Goal: Task Accomplishment & Management: Manage account settings

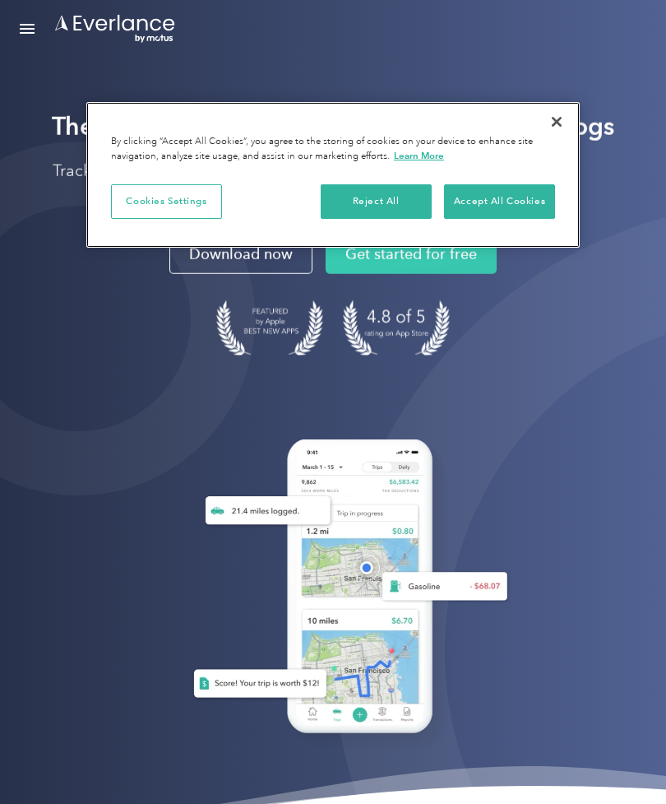
click at [566, 128] on button "Close" at bounding box center [557, 122] width 36 height 36
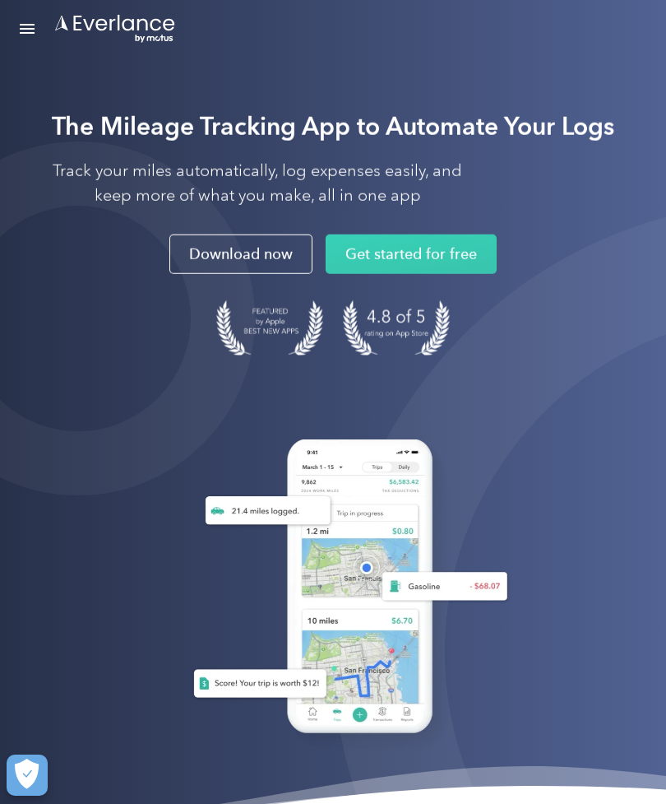
click at [26, 32] on div "Open Menu" at bounding box center [27, 33] width 15 height 2
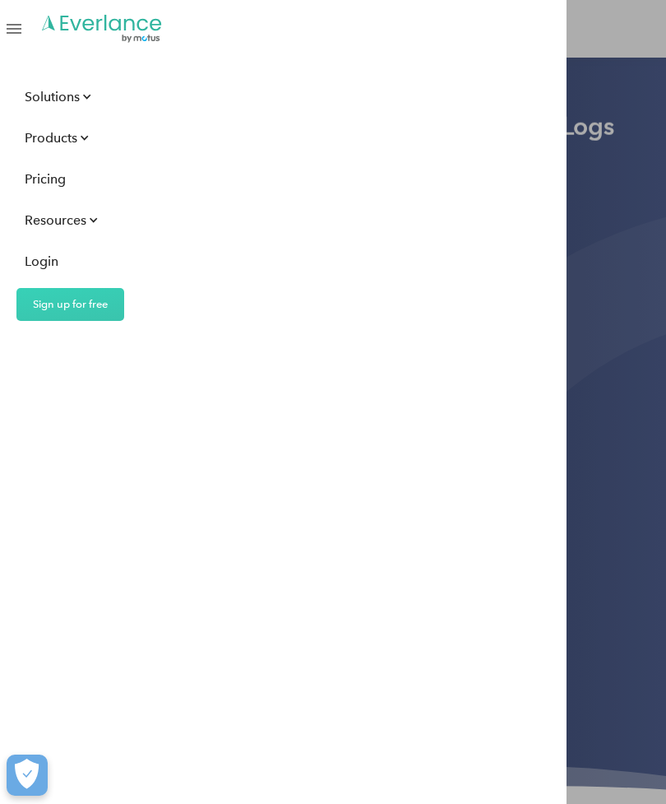
click at [26, 260] on div "Login" at bounding box center [42, 261] width 34 height 21
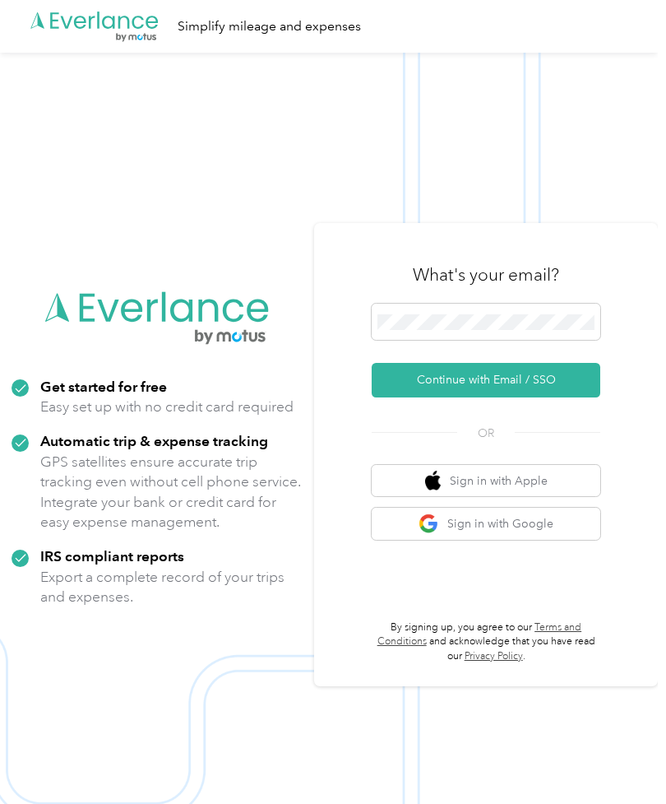
click at [535, 397] on button "Continue with Email / SSO" at bounding box center [486, 380] width 229 height 35
